Goal: Task Accomplishment & Management: Manage account settings

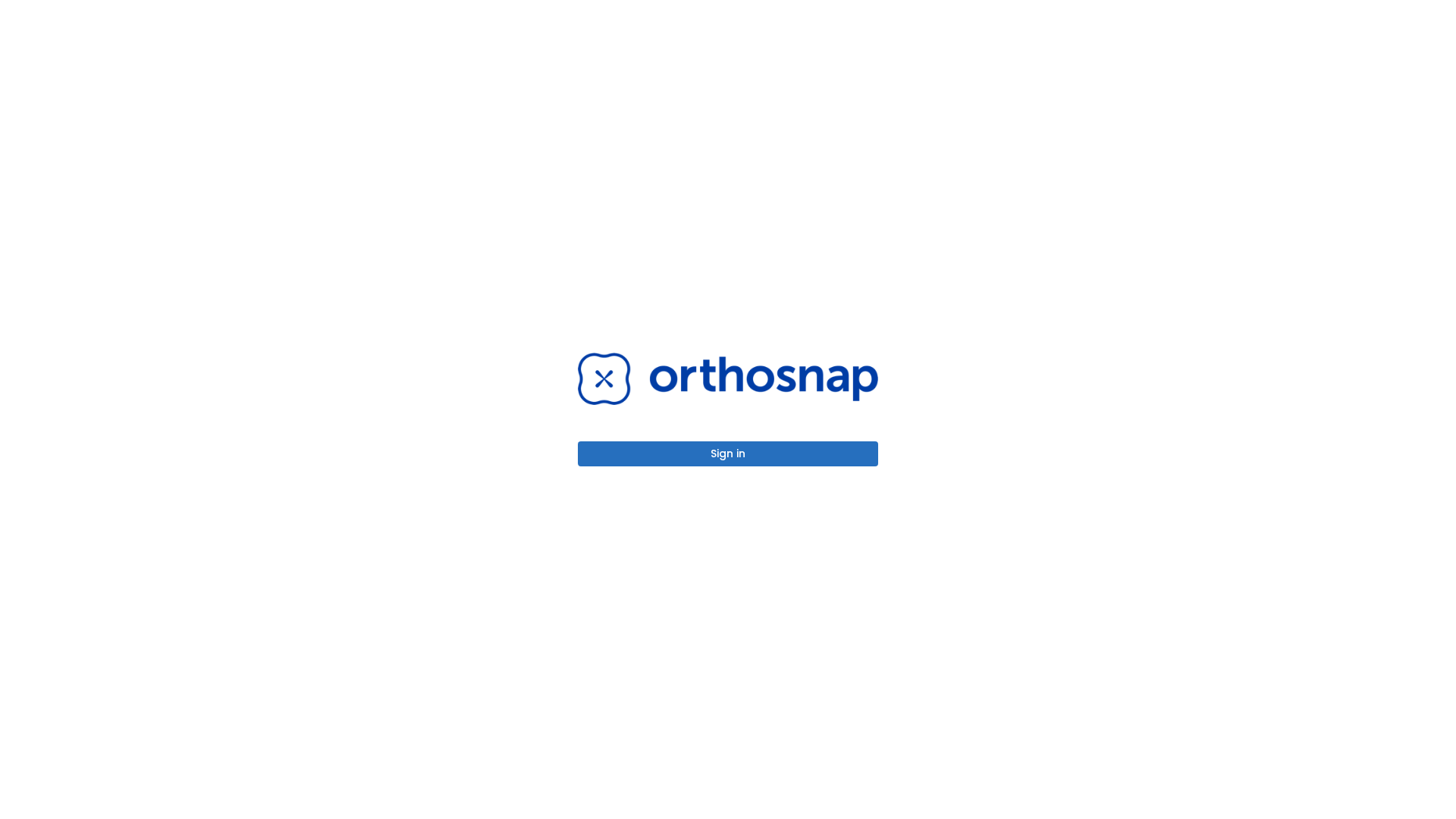
click at [728, 453] on button "Sign in" at bounding box center [728, 454] width 300 height 25
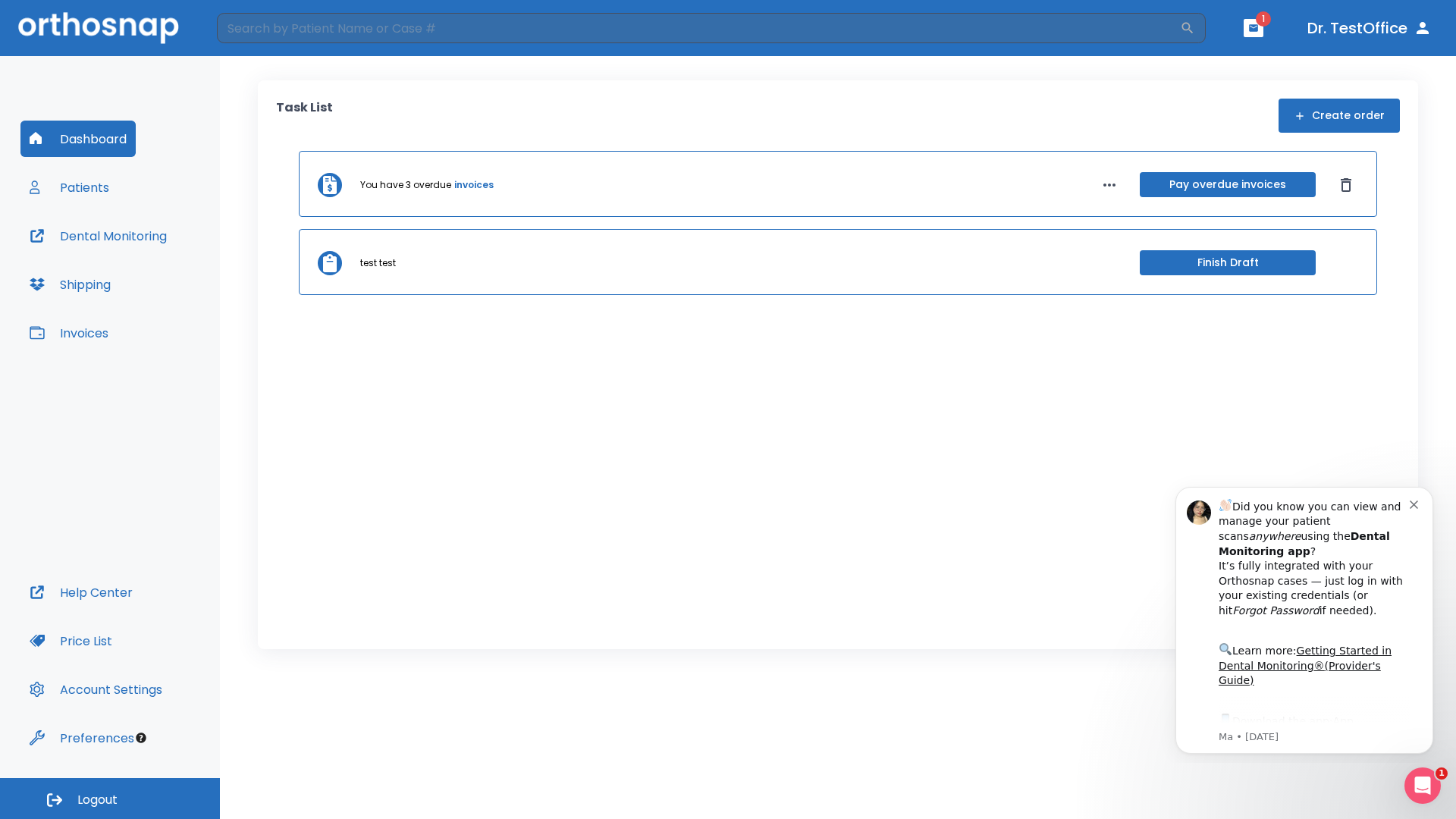
click at [110, 798] on span "Logout" at bounding box center [97, 800] width 40 height 16
